Goal: Task Accomplishment & Management: Complete application form

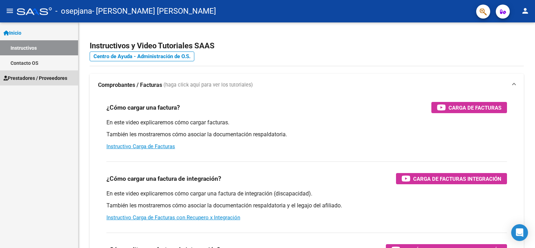
click at [38, 74] on span "Prestadores / Proveedores" at bounding box center [35, 78] width 64 height 8
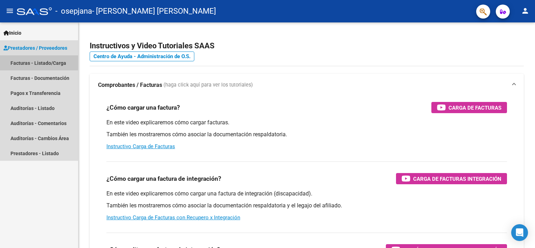
click at [19, 61] on link "Facturas - Listado/Carga" at bounding box center [39, 62] width 78 height 15
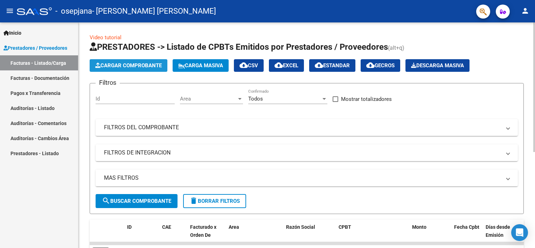
click at [125, 63] on span "Cargar Comprobante" at bounding box center [128, 65] width 66 height 6
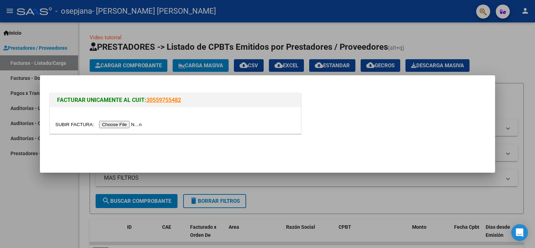
click at [118, 125] on input "file" at bounding box center [99, 124] width 89 height 7
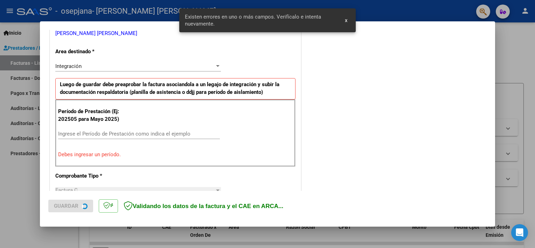
scroll to position [149, 0]
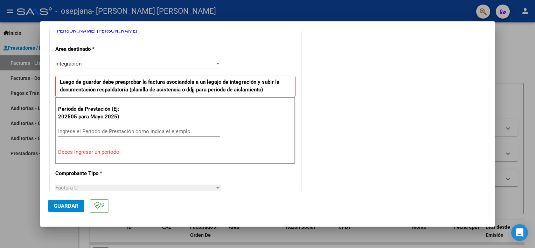
click at [162, 128] on input "Ingrese el Período de Prestación como indica el ejemplo" at bounding box center [139, 131] width 162 height 6
click at [176, 130] on input "Ingrese el Período de Prestación como indica el ejemplo" at bounding box center [139, 131] width 162 height 6
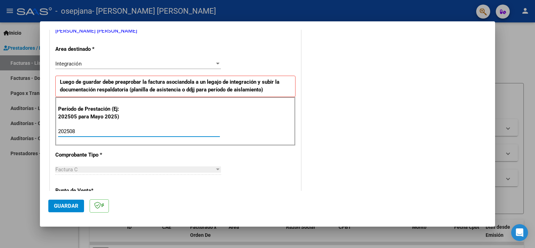
type input "202507"
click at [247, 64] on div "CUIT * 27-32383002-4 Ingresar CUIT ANALISIS PRESTADOR [PERSON_NAME] [PERSON_NAM…" at bounding box center [175, 231] width 251 height 527
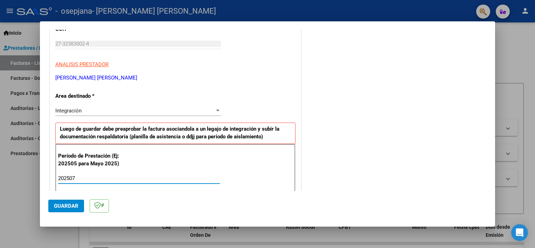
scroll to position [442, 0]
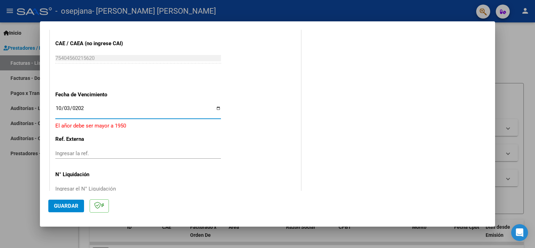
type input "[DATE]"
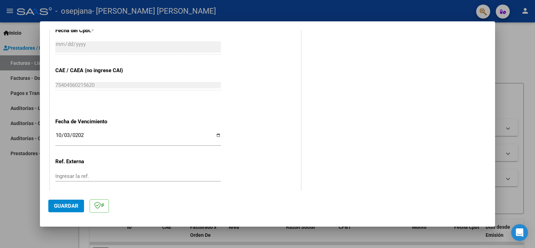
scroll to position [454, 0]
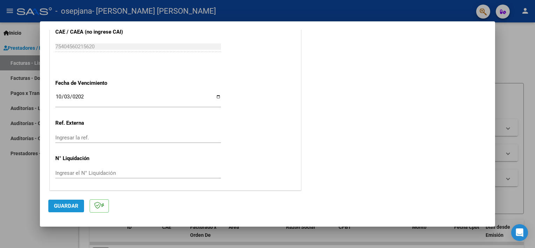
click at [70, 205] on span "Guardar" at bounding box center [66, 206] width 24 height 6
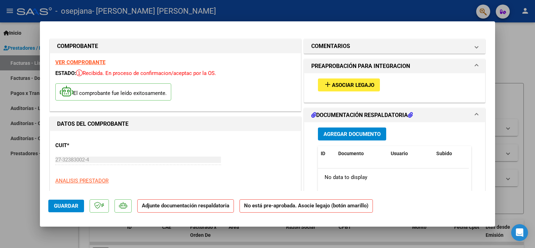
click at [213, 205] on strong "Adjunte documentación respaldatoria" at bounding box center [185, 205] width 87 height 6
click at [365, 84] on span "Asociar Legajo" at bounding box center [353, 85] width 42 height 6
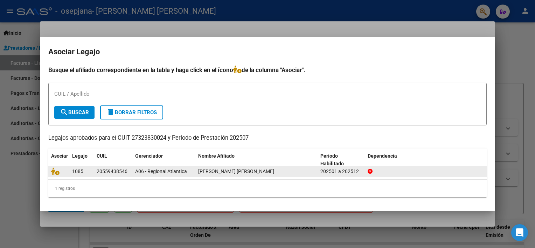
click at [256, 169] on span "[PERSON_NAME] [PERSON_NAME]" at bounding box center [236, 171] width 76 height 6
click at [161, 168] on span "A06 - Regional Atlantica" at bounding box center [161, 171] width 52 height 6
click at [56, 171] on icon at bounding box center [55, 171] width 8 height 8
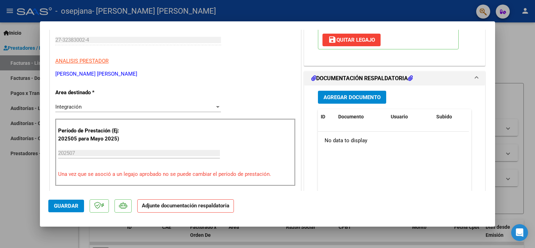
scroll to position [112, 0]
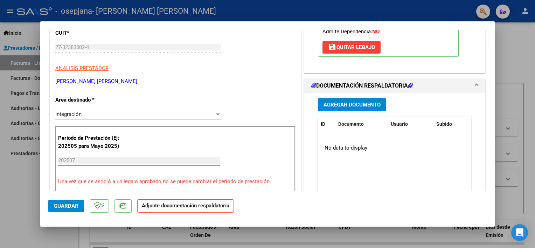
click at [369, 102] on span "Agregar Documento" at bounding box center [351, 104] width 57 height 6
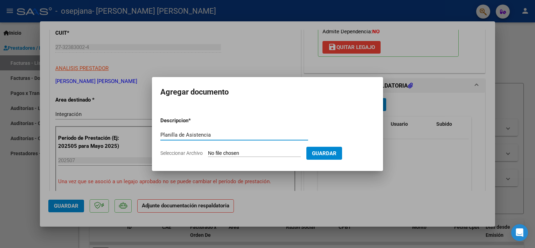
type input "Planilla de Asistencia"
click at [274, 149] on form "Descripcion * Planilla de Asistencia Escriba aquí una descripcion Seleccionar A…" at bounding box center [267, 136] width 214 height 51
click at [263, 154] on input "Seleccionar Archivo" at bounding box center [254, 153] width 93 height 7
type input "C:\fakepath\WhatsApp Image [DATE] 8.39.42 AM.jpeg"
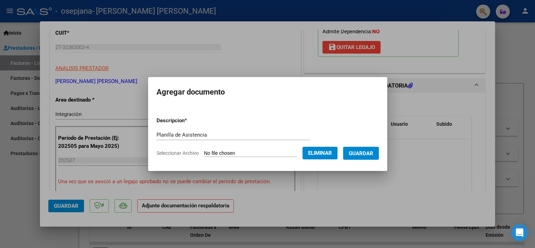
click at [373, 153] on span "Guardar" at bounding box center [361, 153] width 24 height 6
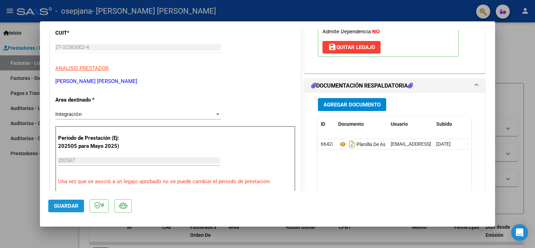
click at [64, 204] on span "Guardar" at bounding box center [66, 206] width 24 height 6
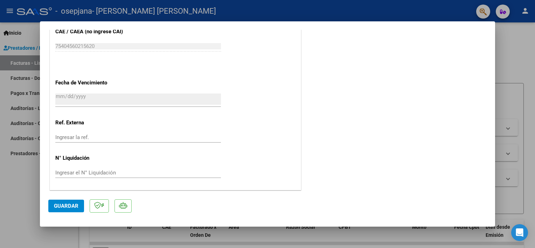
scroll to position [0, 0]
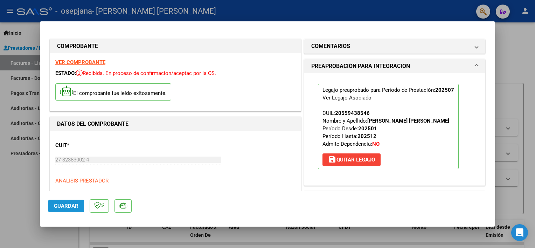
click at [60, 204] on span "Guardar" at bounding box center [66, 206] width 24 height 6
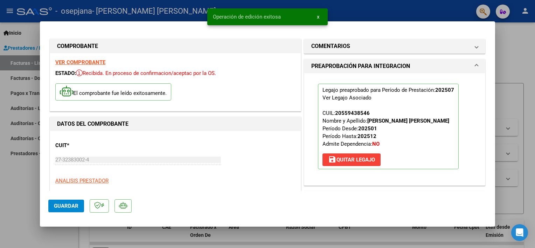
click at [516, 47] on div at bounding box center [267, 124] width 535 height 248
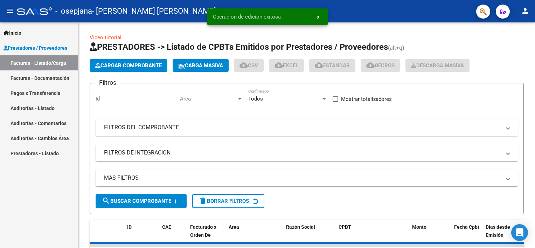
click at [516, 47] on h1 "PRESTADORES -> Listado de CPBTs Emitidos por Prestadores / Proveedores (alt+q)" at bounding box center [307, 47] width 434 height 12
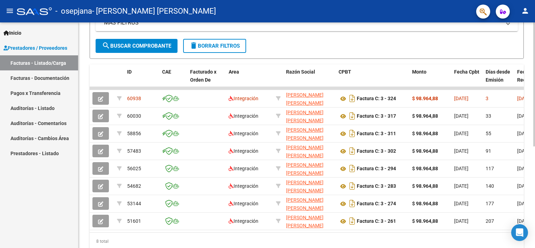
scroll to position [157, 0]
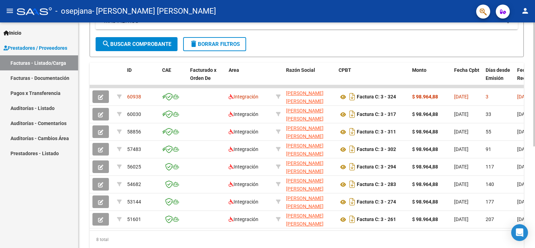
click at [534, 164] on html "menu - osepjana - [PERSON_NAME] [PERSON_NAME] person Inicio Instructivos Contac…" at bounding box center [267, 124] width 535 height 248
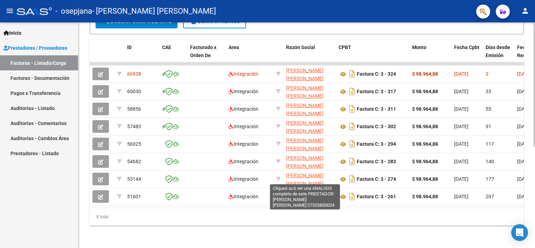
click at [301, 179] on div "Video tutorial PRESTADORES -> Listado de CPBTs Emitidos por Prestadores / Prove…" at bounding box center [307, 45] width 458 height 405
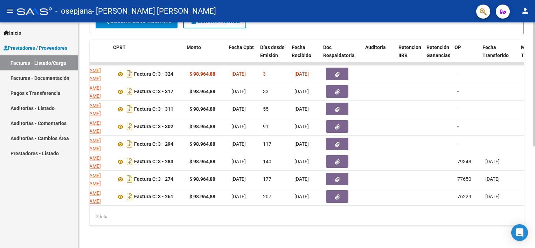
scroll to position [0, 225]
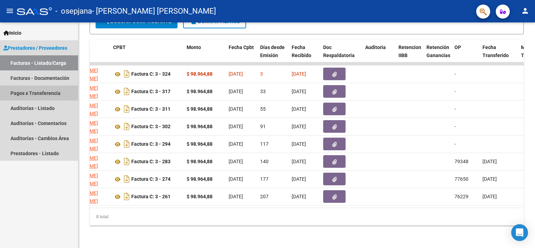
click at [12, 92] on link "Pagos x Transferencia" at bounding box center [39, 92] width 78 height 15
